Goal: Task Accomplishment & Management: Manage account settings

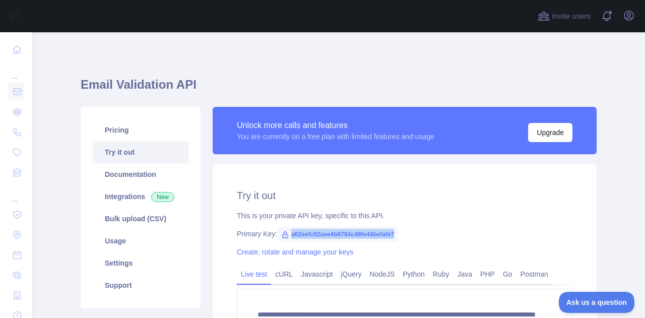
scroll to position [95, 0]
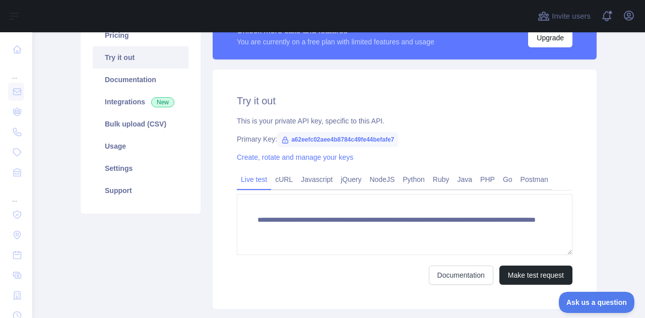
click at [418, 150] on div "**********" at bounding box center [405, 188] width 384 height 239
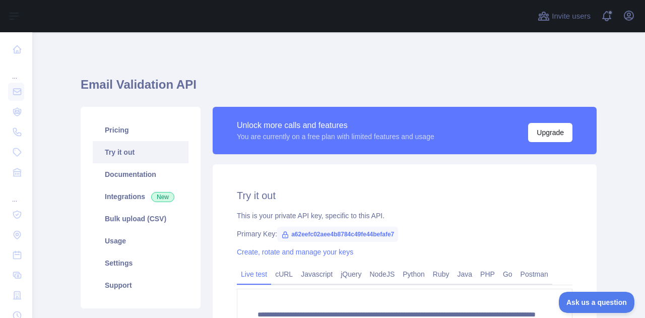
scroll to position [0, 0]
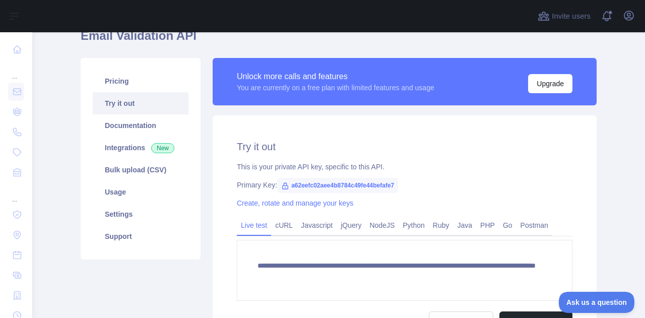
scroll to position [49, 0]
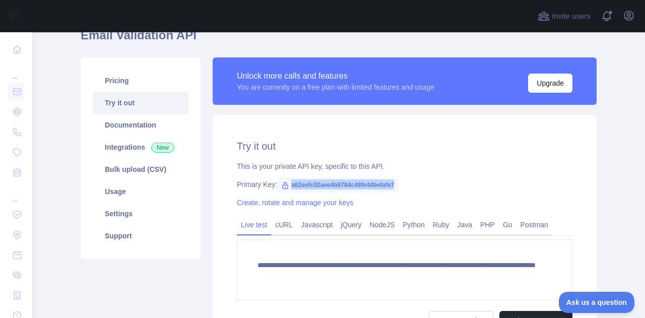
drag, startPoint x: 286, startPoint y: 185, endPoint x: 391, endPoint y: 185, distance: 104.7
click at [391, 185] on span "a62eefc02aee4b8784c49fe44befafe7" at bounding box center [337, 184] width 121 height 15
copy span "a62eefc02aee4b8784c49fe44befafe7"
click at [624, 16] on icon "button" at bounding box center [628, 15] width 9 height 9
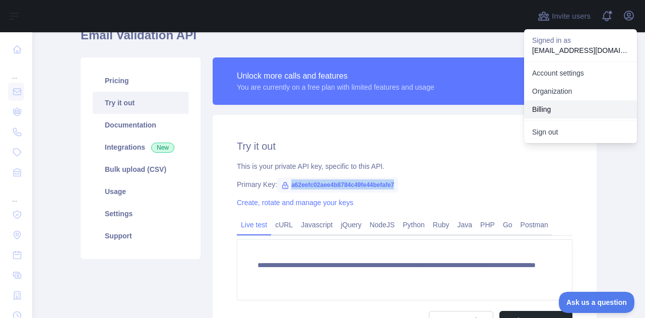
click at [569, 109] on button "Billing" at bounding box center [580, 109] width 113 height 18
